Goal: Information Seeking & Learning: Understand process/instructions

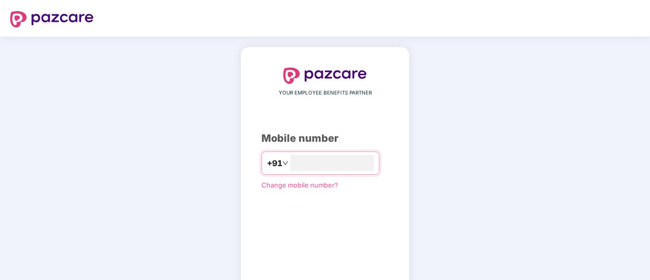
scroll to position [56, 0]
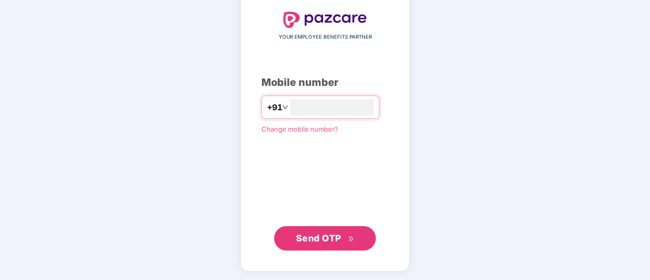
type input "**********"
click at [329, 236] on span "Send OTP" at bounding box center [318, 237] width 45 height 11
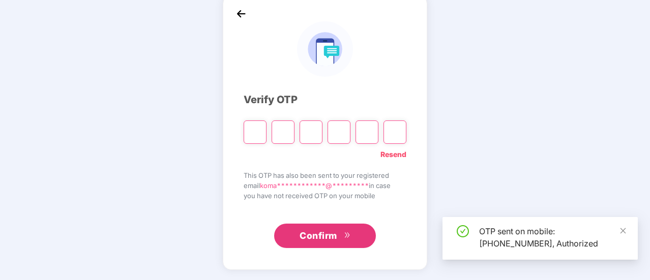
scroll to position [51, 0]
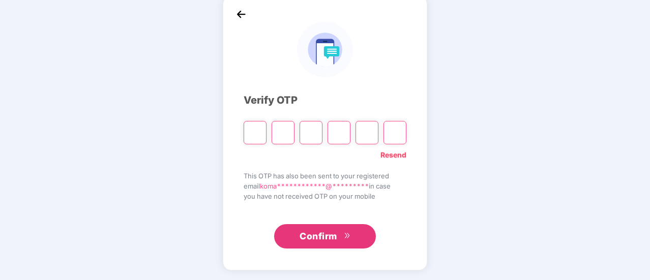
type input "*"
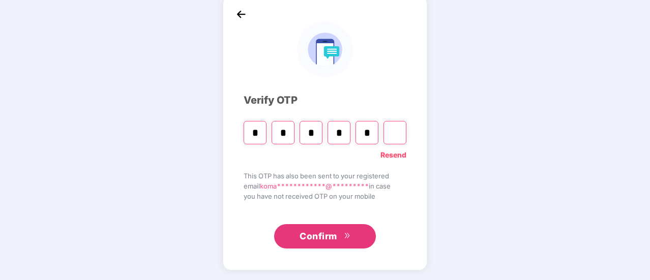
type input "*"
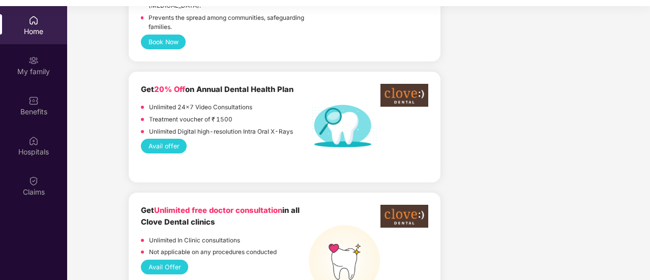
scroll to position [815, 0]
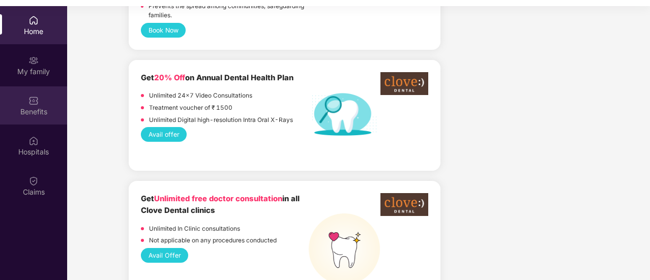
click at [35, 107] on div "Benefits" at bounding box center [33, 112] width 67 height 10
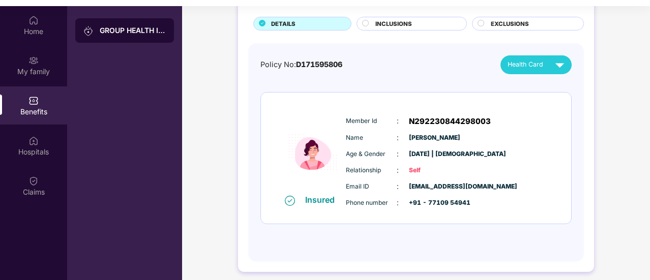
scroll to position [0, 0]
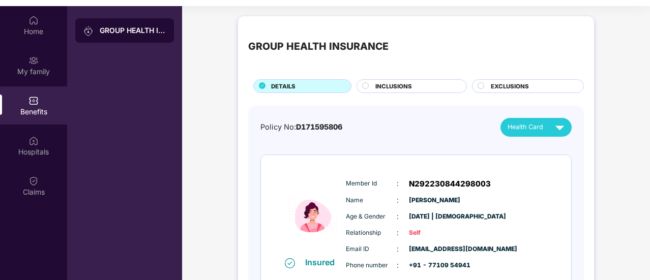
click at [377, 83] on span "INCLUSIONS" at bounding box center [393, 86] width 37 height 9
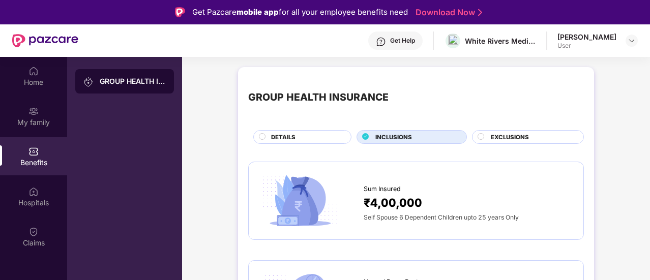
click at [512, 138] on span "EXCLUSIONS" at bounding box center [510, 137] width 38 height 9
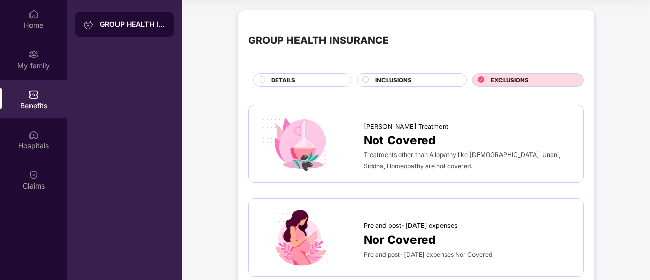
click at [400, 78] on span "INCLUSIONS" at bounding box center [393, 80] width 37 height 9
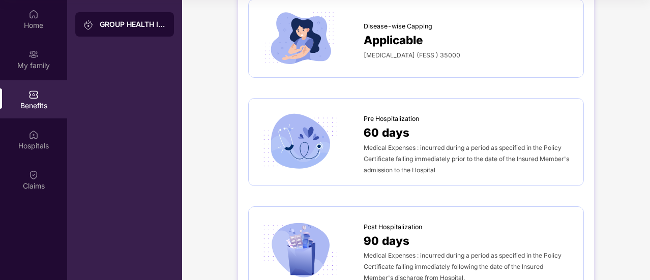
scroll to position [406, 0]
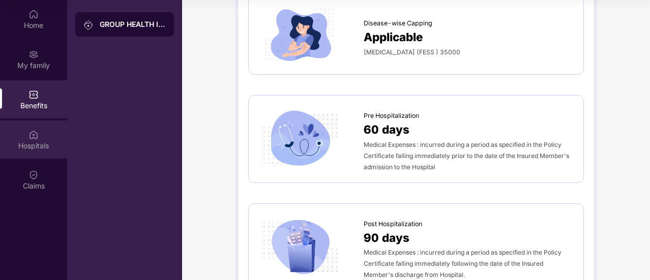
click at [23, 134] on div "Hospitals" at bounding box center [33, 140] width 67 height 38
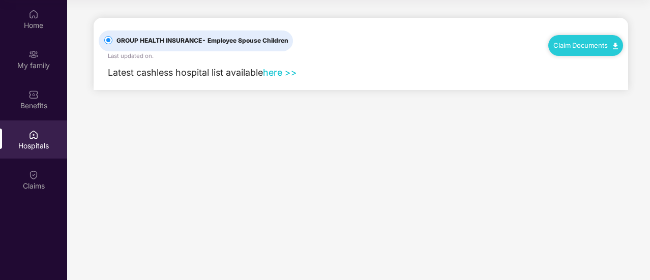
scroll to position [0, 0]
click at [289, 73] on link "here >>" at bounding box center [280, 72] width 34 height 11
click at [583, 43] on link "Claim Documents" at bounding box center [585, 45] width 65 height 8
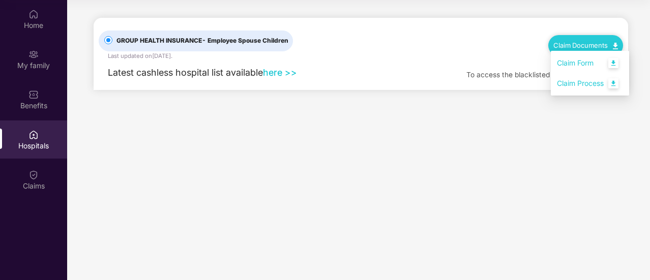
click at [612, 62] on link "Claim Form" at bounding box center [590, 63] width 66 height 22
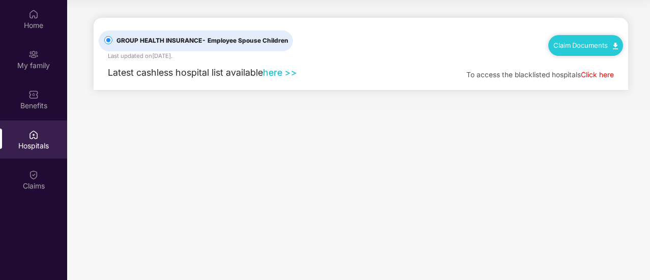
click at [611, 40] on div "Claim Documents" at bounding box center [585, 45] width 75 height 20
click at [597, 45] on link "Claim Documents" at bounding box center [585, 45] width 65 height 8
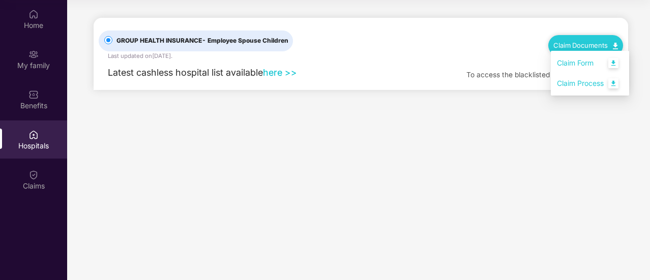
click at [617, 84] on link "Claim Process" at bounding box center [590, 84] width 66 height 22
